Goal: Task Accomplishment & Management: Use online tool/utility

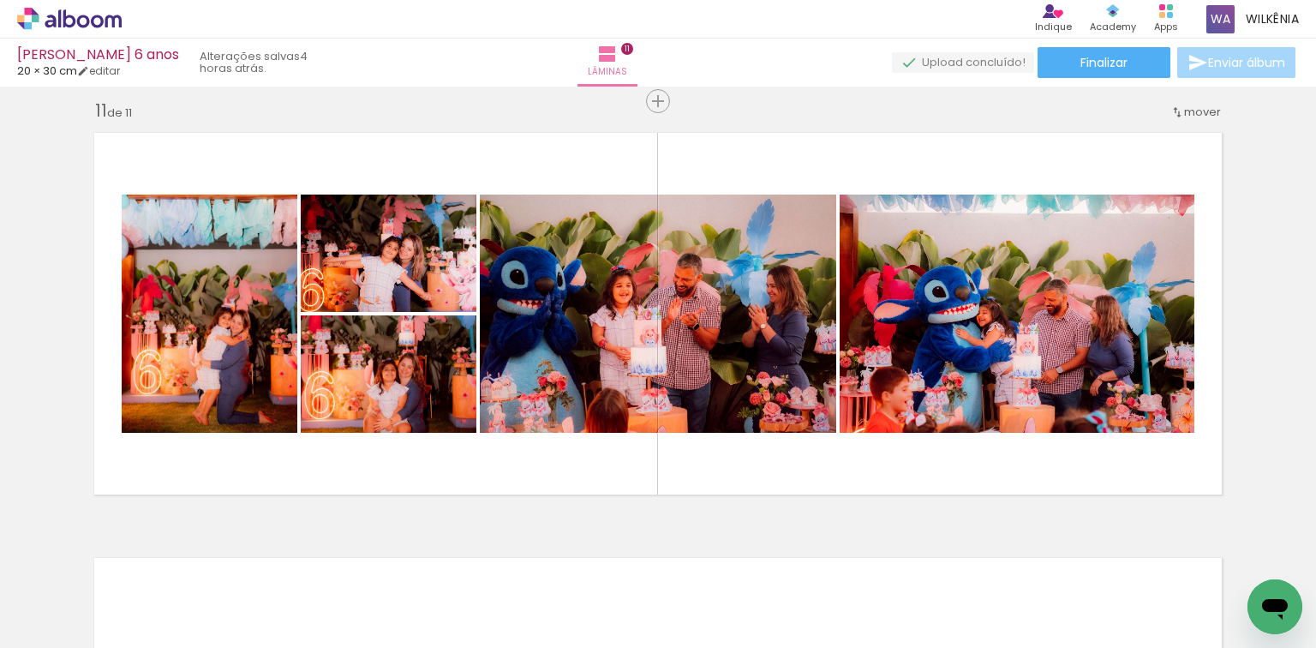
scroll to position [0, 4042]
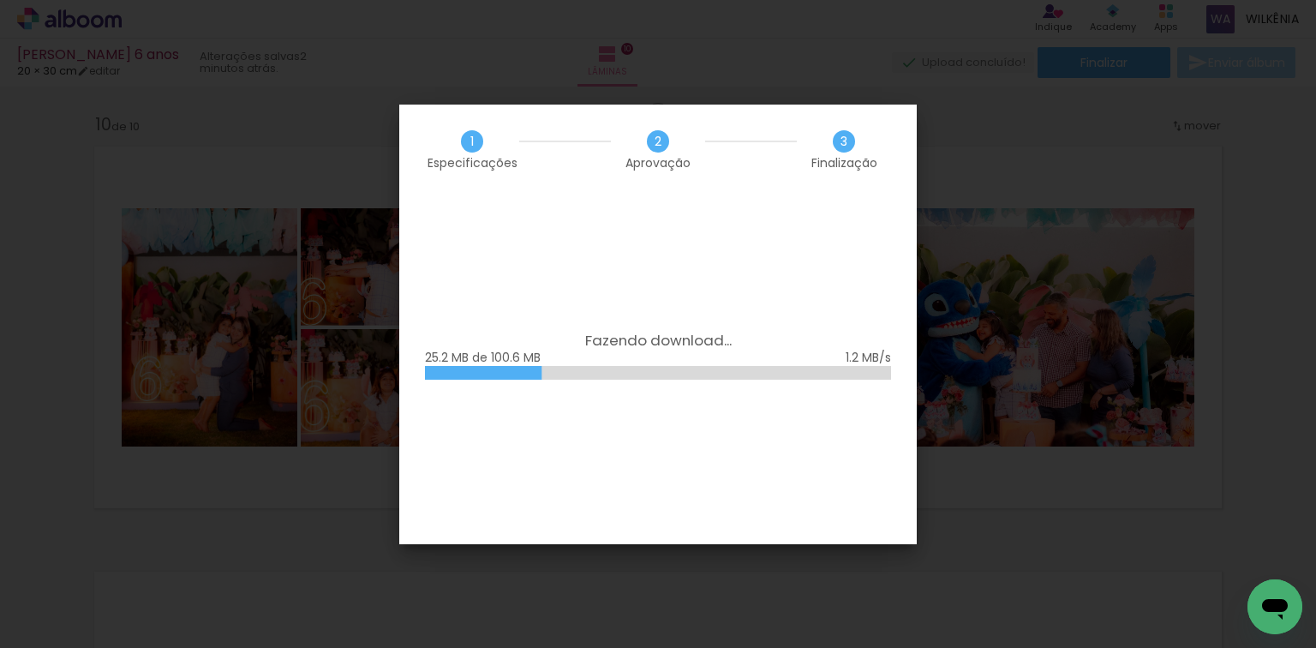
scroll to position [0, 4396]
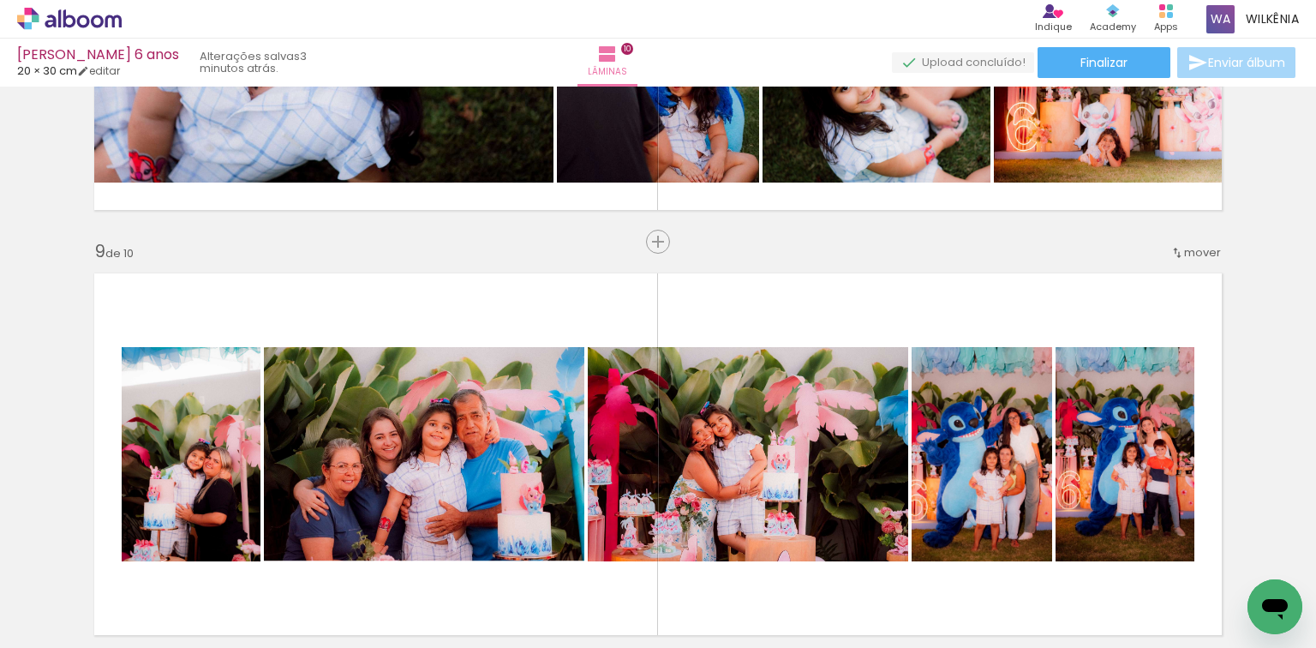
scroll to position [3281, 0]
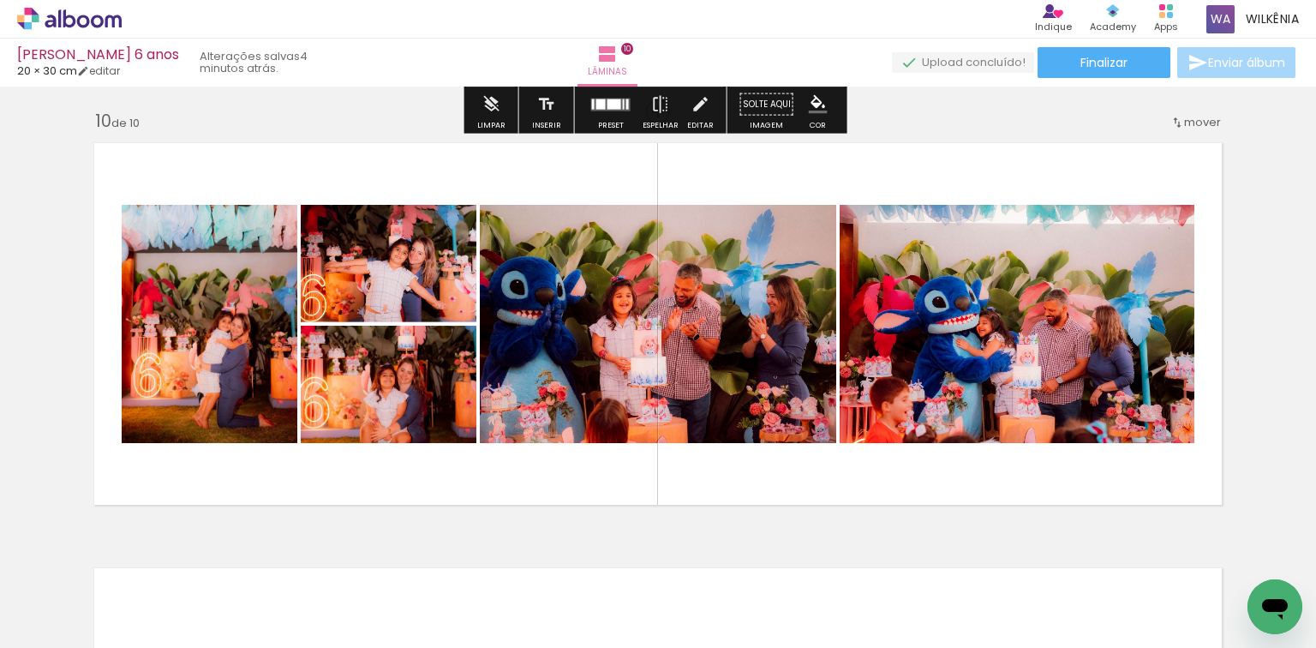
scroll to position [3809, 0]
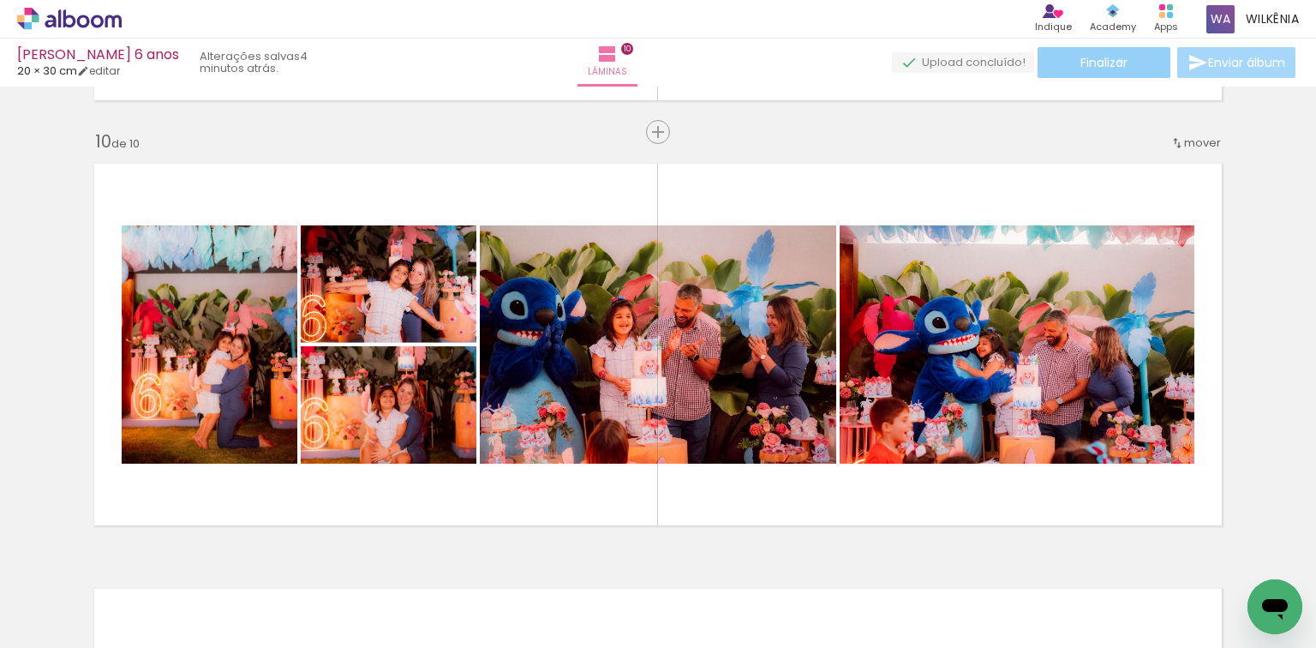
click at [1114, 61] on span "Finalizar" at bounding box center [1104, 63] width 47 height 12
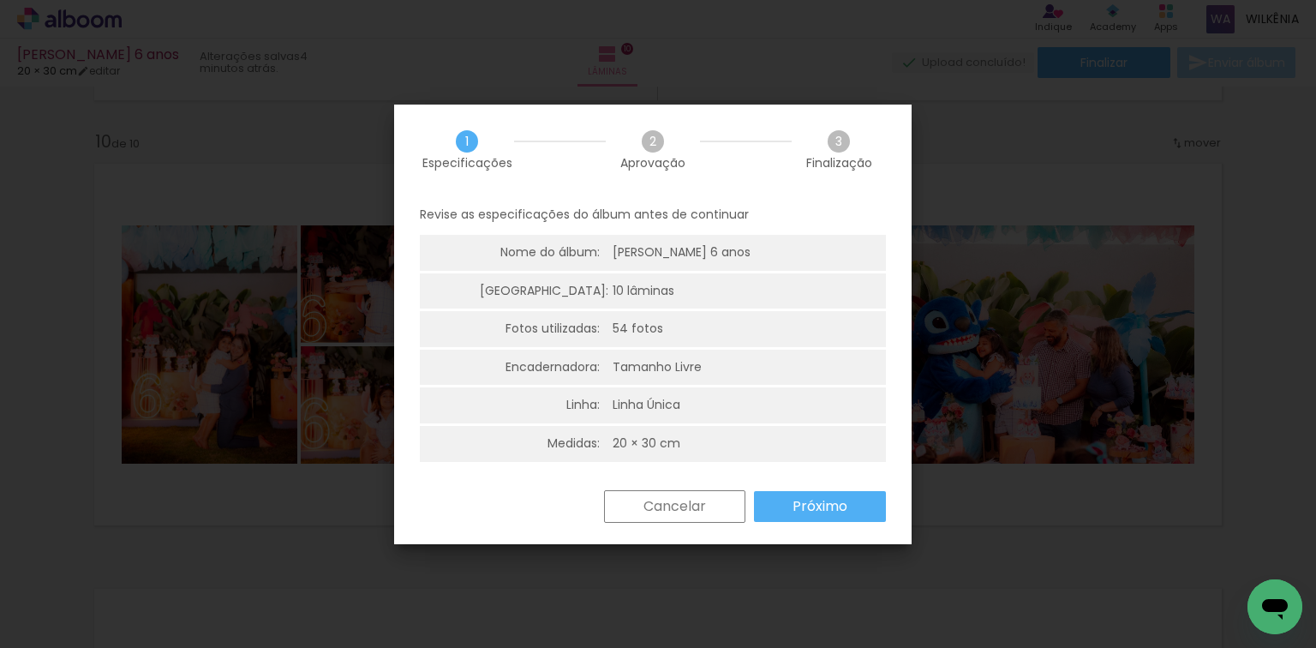
click at [0, 0] on slot "Próximo" at bounding box center [0, 0] width 0 height 0
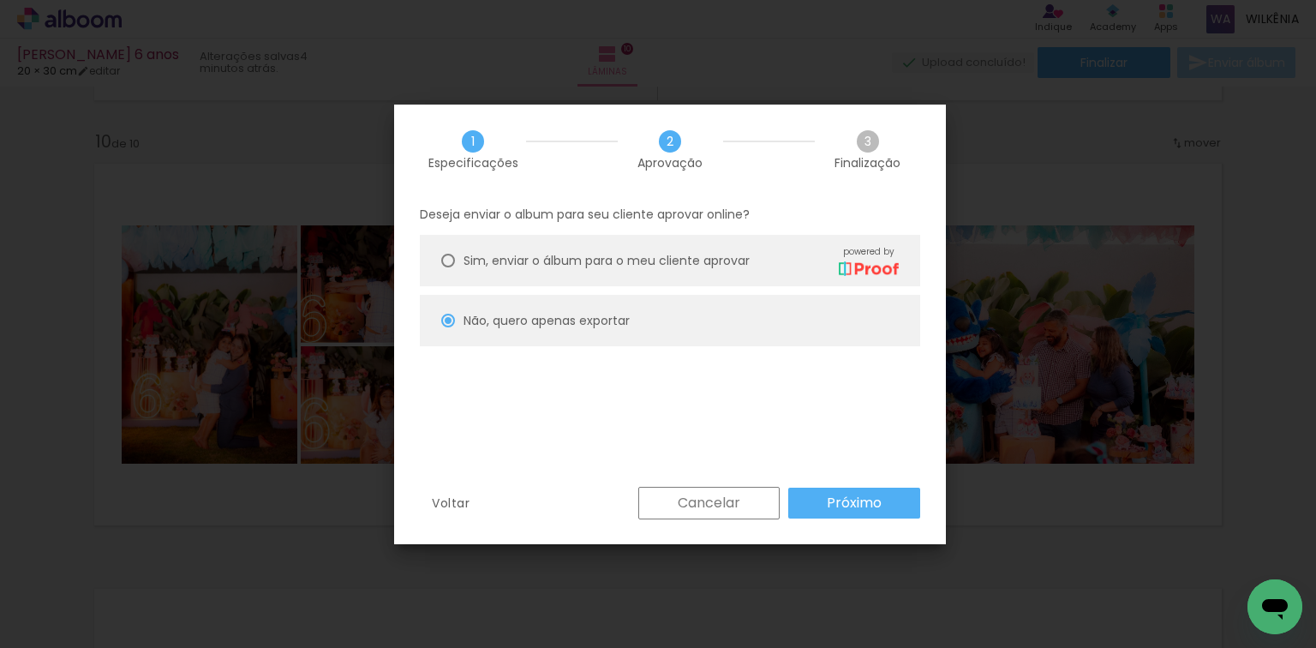
click at [0, 0] on slot "Próximo" at bounding box center [0, 0] width 0 height 0
type input "Alta, 300 DPI"
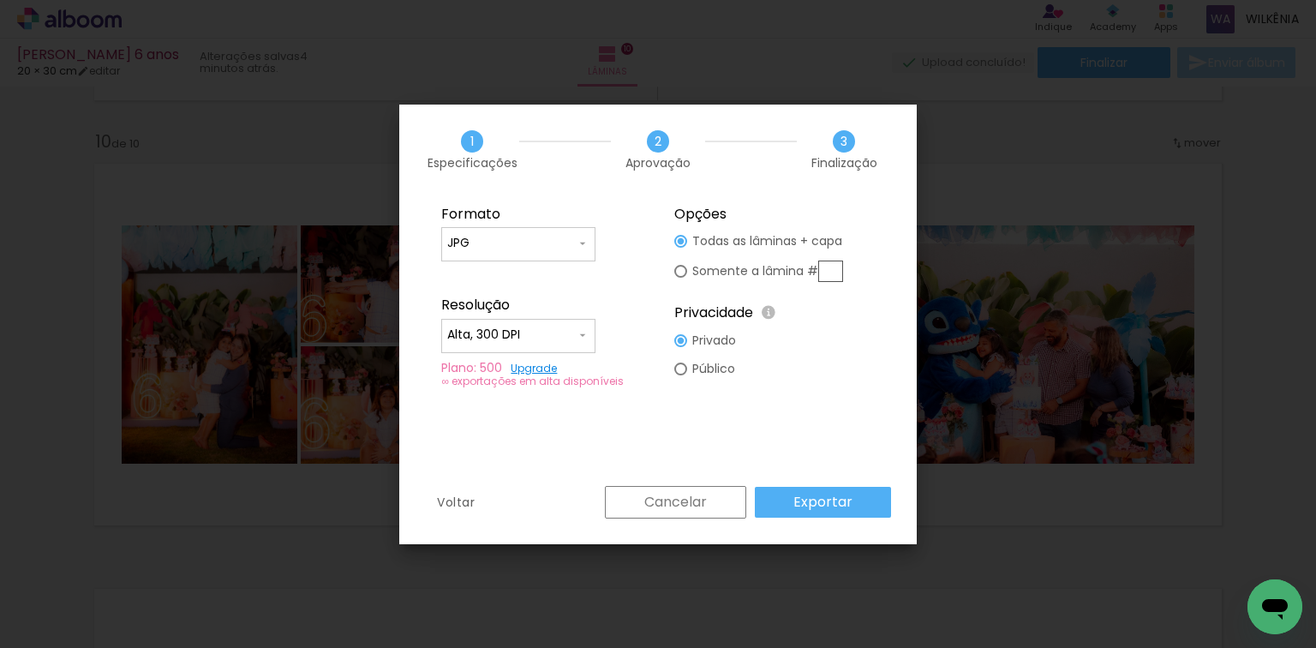
click at [0, 0] on slot "Exportar" at bounding box center [0, 0] width 0 height 0
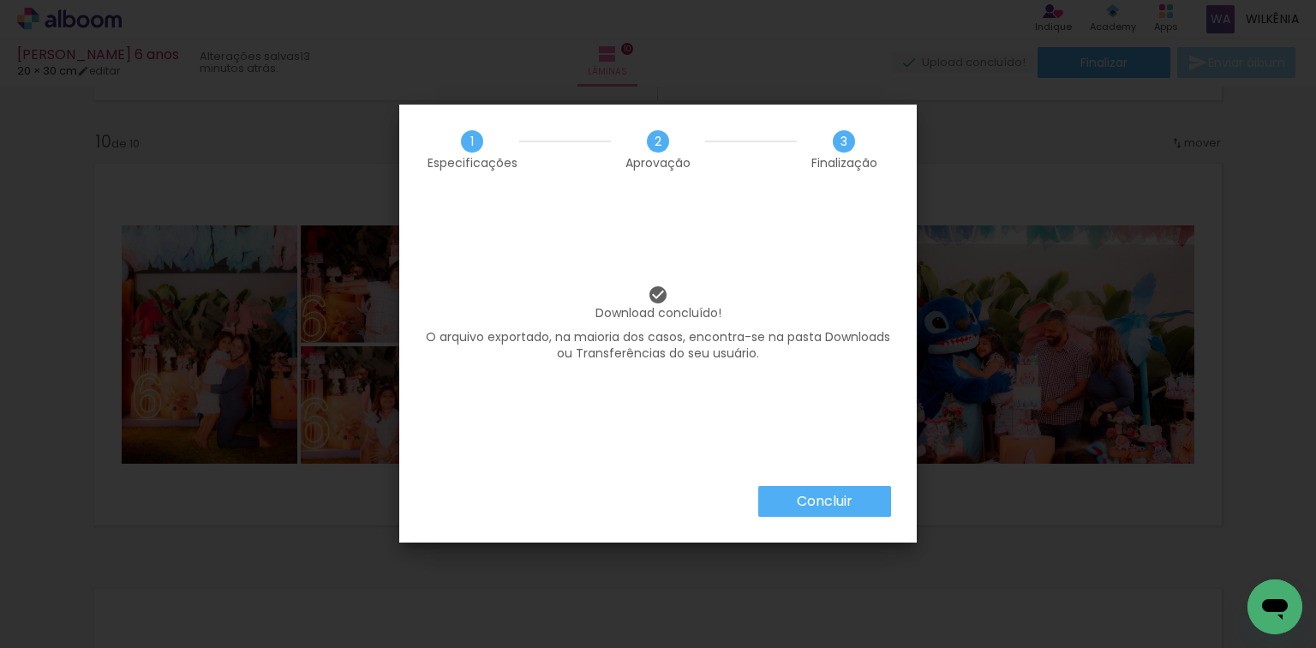
scroll to position [0, 4396]
click at [0, 0] on slot "Concluir" at bounding box center [0, 0] width 0 height 0
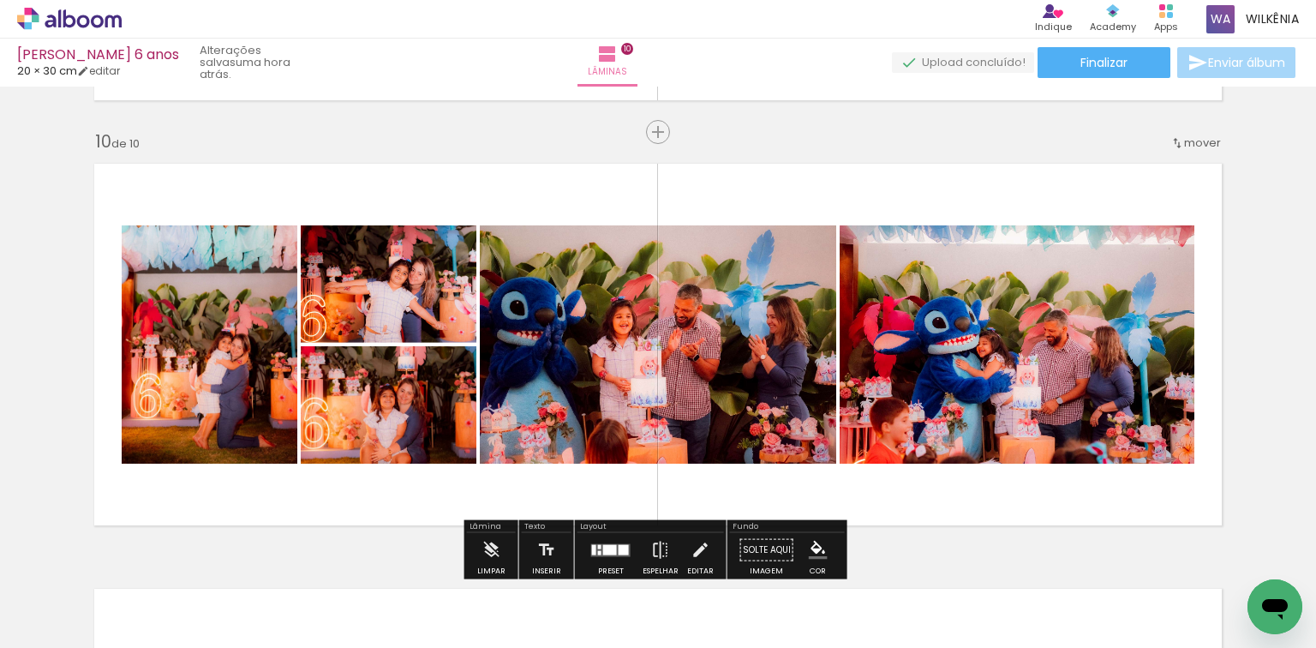
scroll to position [0, 4396]
